Goal: Transaction & Acquisition: Purchase product/service

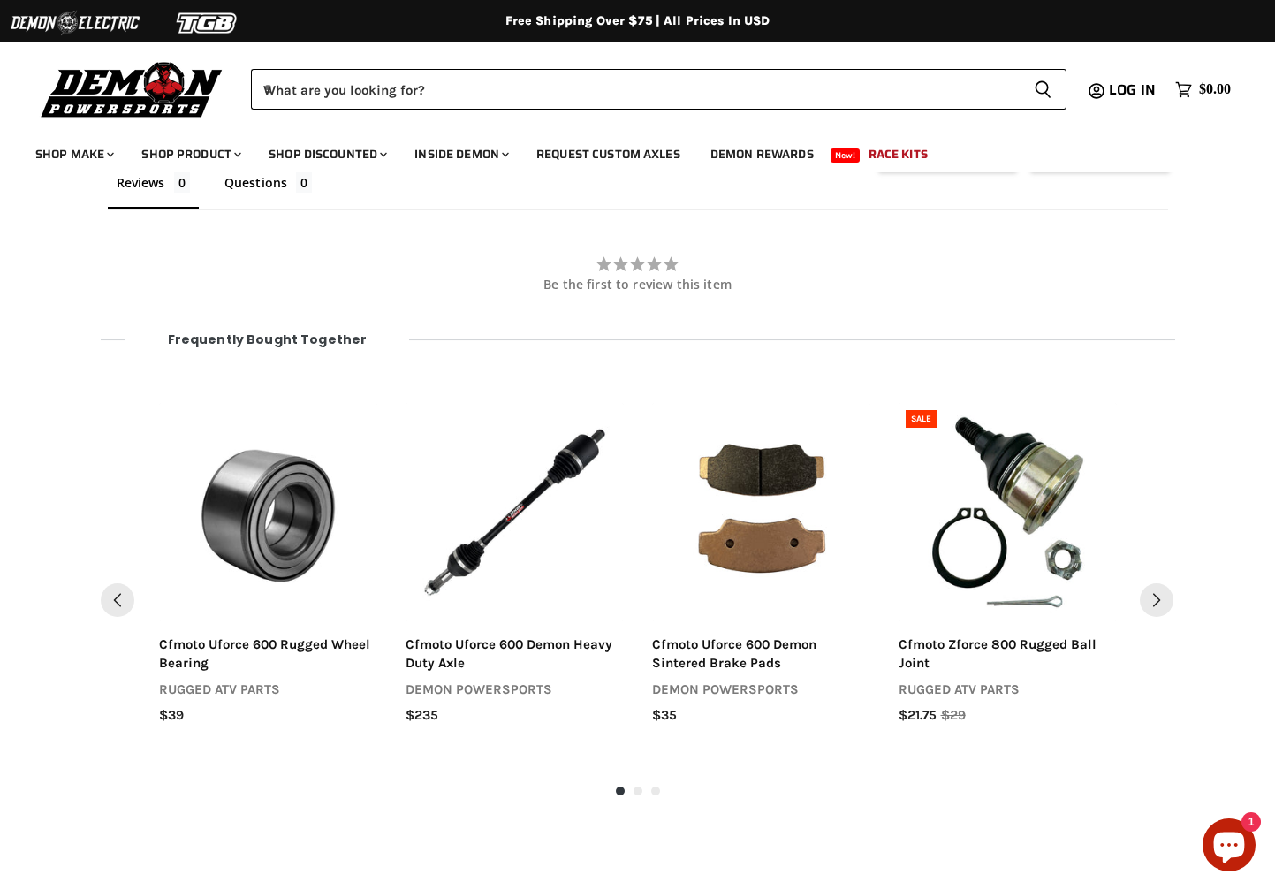
scroll to position [1622, 0]
